Goal: Transaction & Acquisition: Purchase product/service

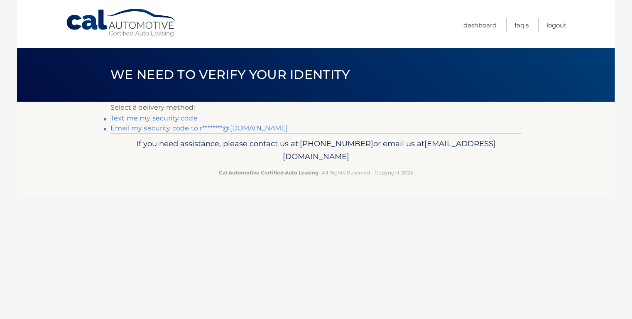
click at [173, 119] on link "Text me my security code" at bounding box center [154, 118] width 87 height 8
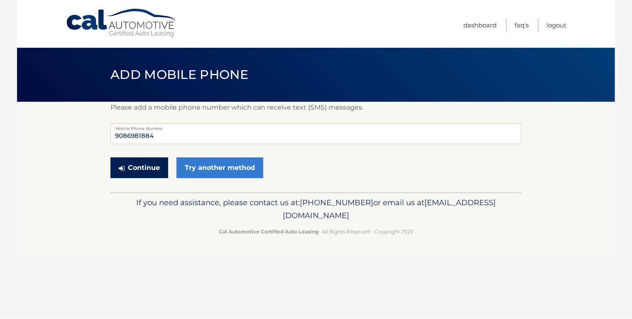
click at [152, 167] on button "Continue" at bounding box center [140, 167] width 58 height 21
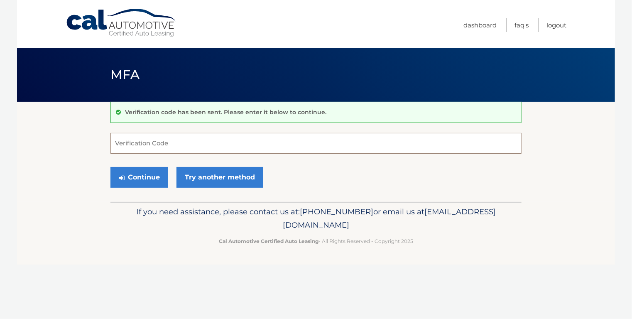
click at [175, 143] on input "Verification Code" at bounding box center [316, 143] width 411 height 21
type input "381195"
click at [128, 174] on button "Continue" at bounding box center [140, 177] width 58 height 21
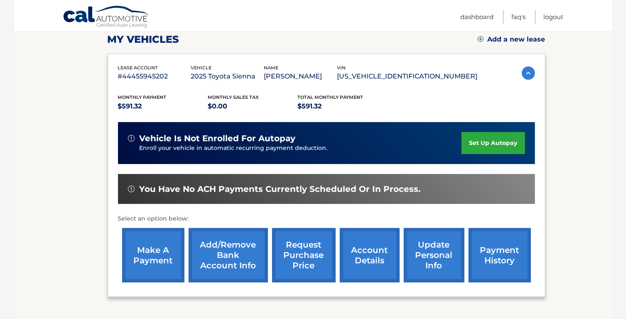
scroll to position [133, 0]
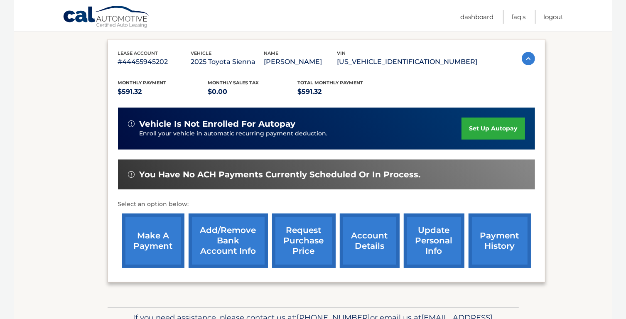
click at [153, 241] on link "make a payment" at bounding box center [153, 241] width 62 height 54
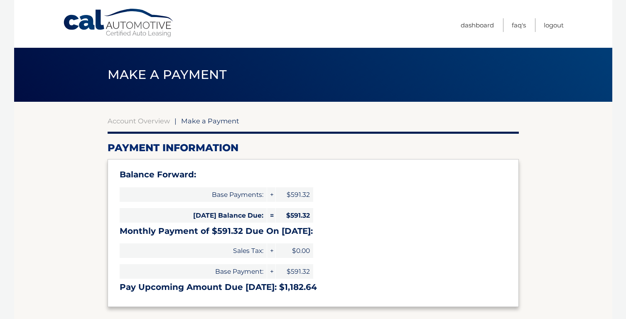
select select "Mzc2M2RhMGUtZTQwYi00ODdmLTg3MTAtYjA0OWU0ODNjZjI3"
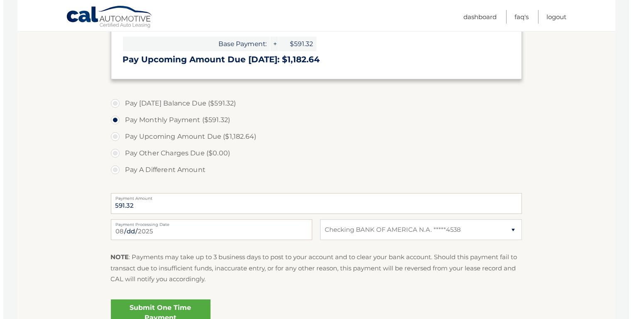
scroll to position [233, 0]
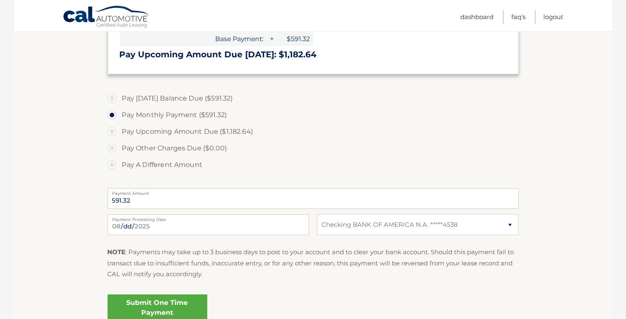
click at [160, 305] on link "Submit One Time Payment" at bounding box center [158, 308] width 100 height 27
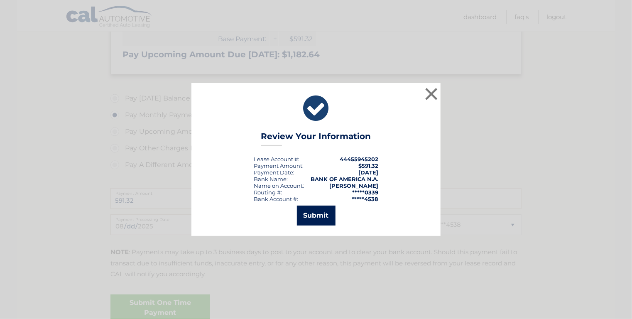
click at [314, 213] on button "Submit" at bounding box center [316, 216] width 39 height 20
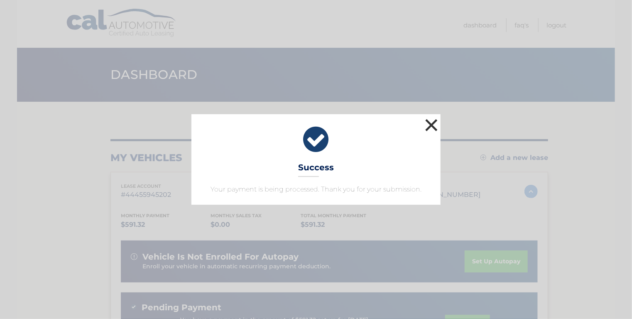
click at [426, 121] on button "×" at bounding box center [431, 125] width 17 height 17
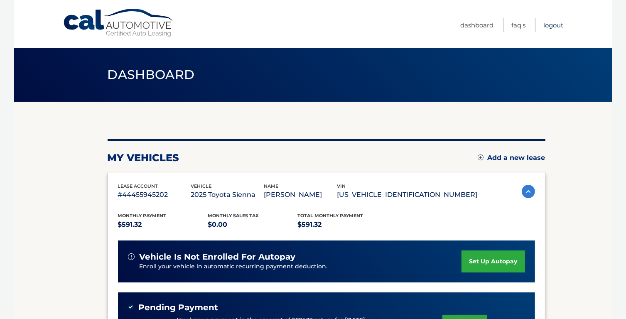
click at [556, 25] on link "Logout" at bounding box center [554, 25] width 20 height 14
